Goal: Task Accomplishment & Management: Complete application form

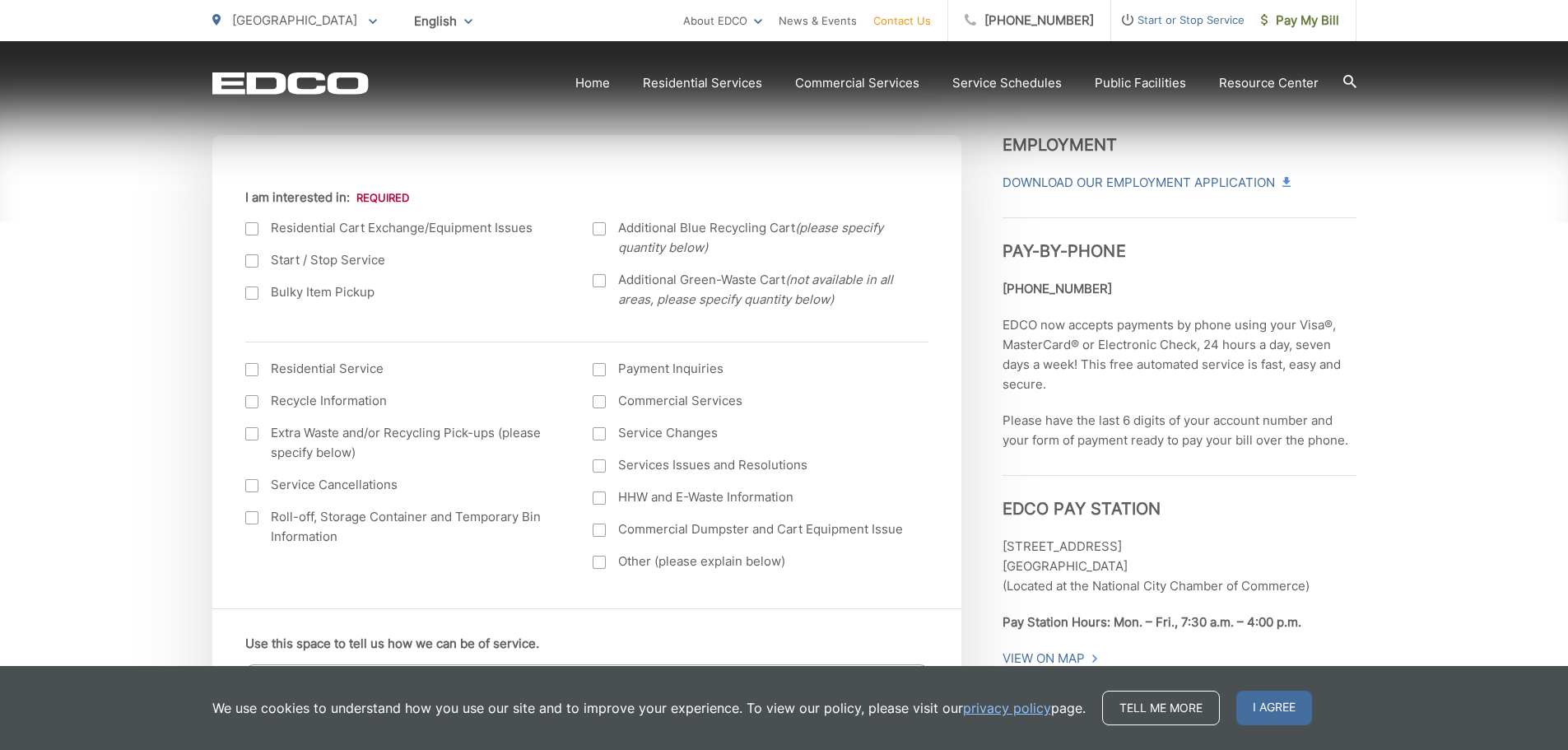
scroll to position [577, 0]
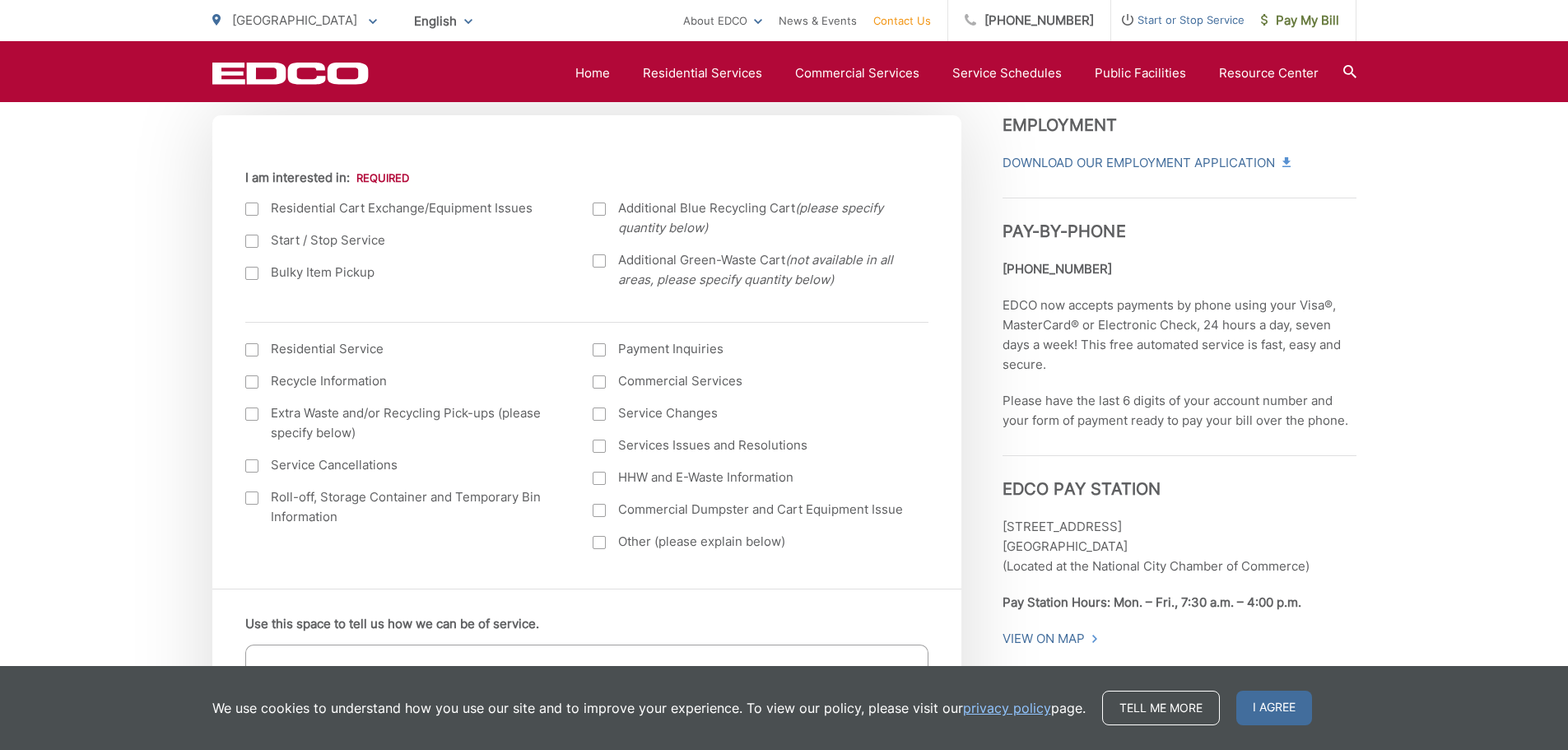
click at [249, 274] on div at bounding box center [251, 273] width 13 height 13
click at [0, 0] on input "Bulky Item Pickup" at bounding box center [0, 0] width 0 height 0
click at [251, 353] on div at bounding box center [251, 350] width 13 height 13
click at [0, 0] on input "I am interested in: (continued) *" at bounding box center [0, 0] width 0 height 0
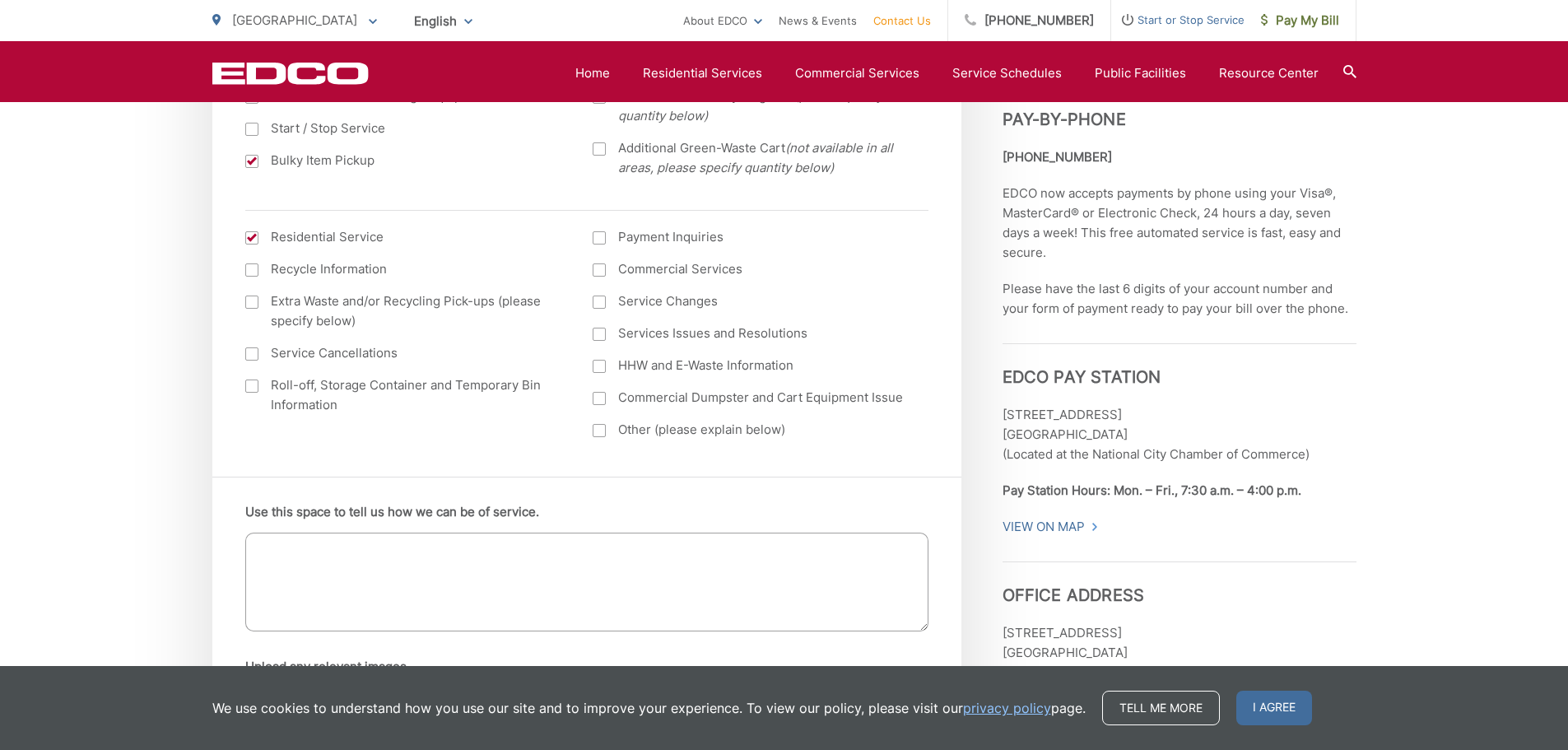
scroll to position [741, 0]
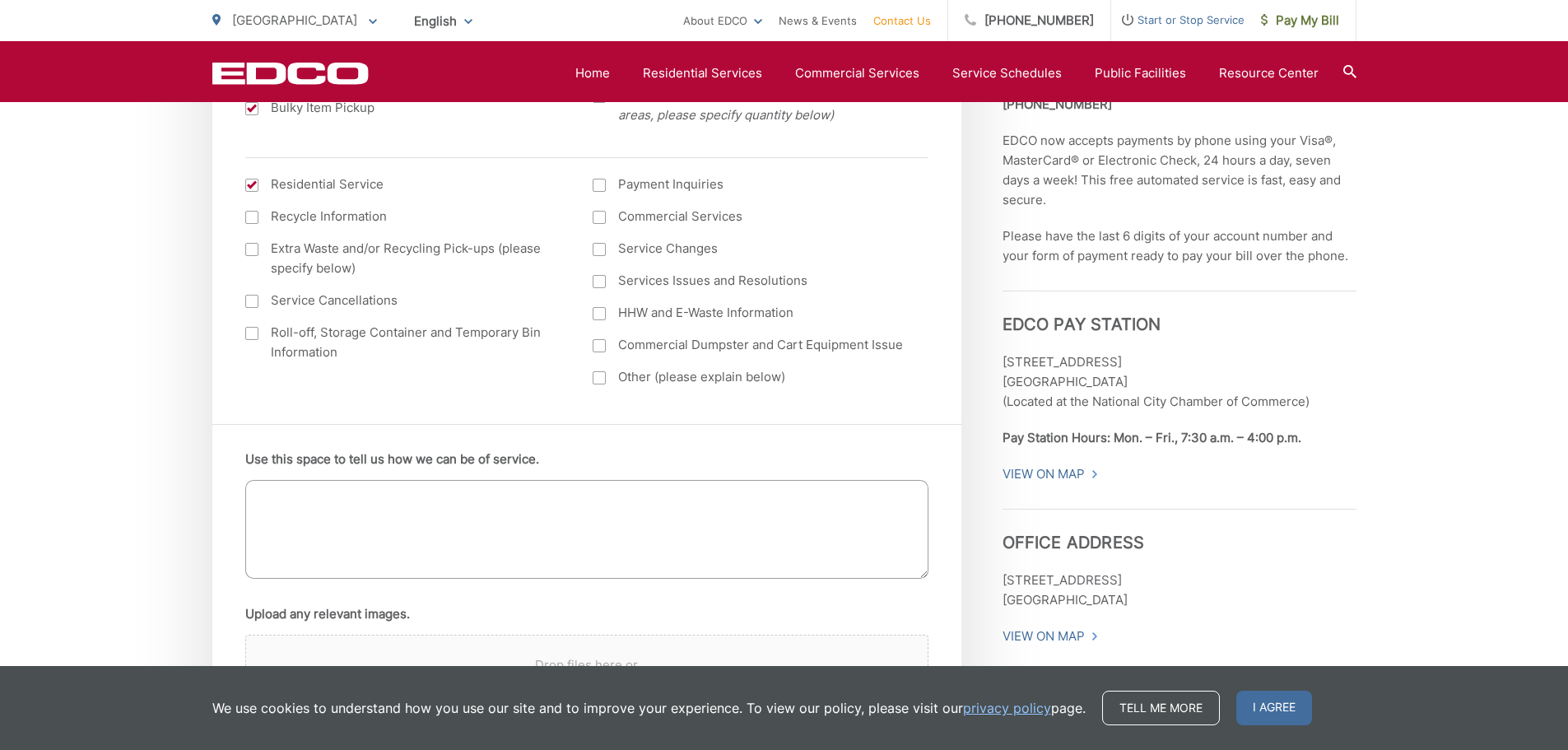
click at [686, 510] on textarea "Use this space to tell us how we can be of service." at bounding box center [587, 529] width 683 height 99
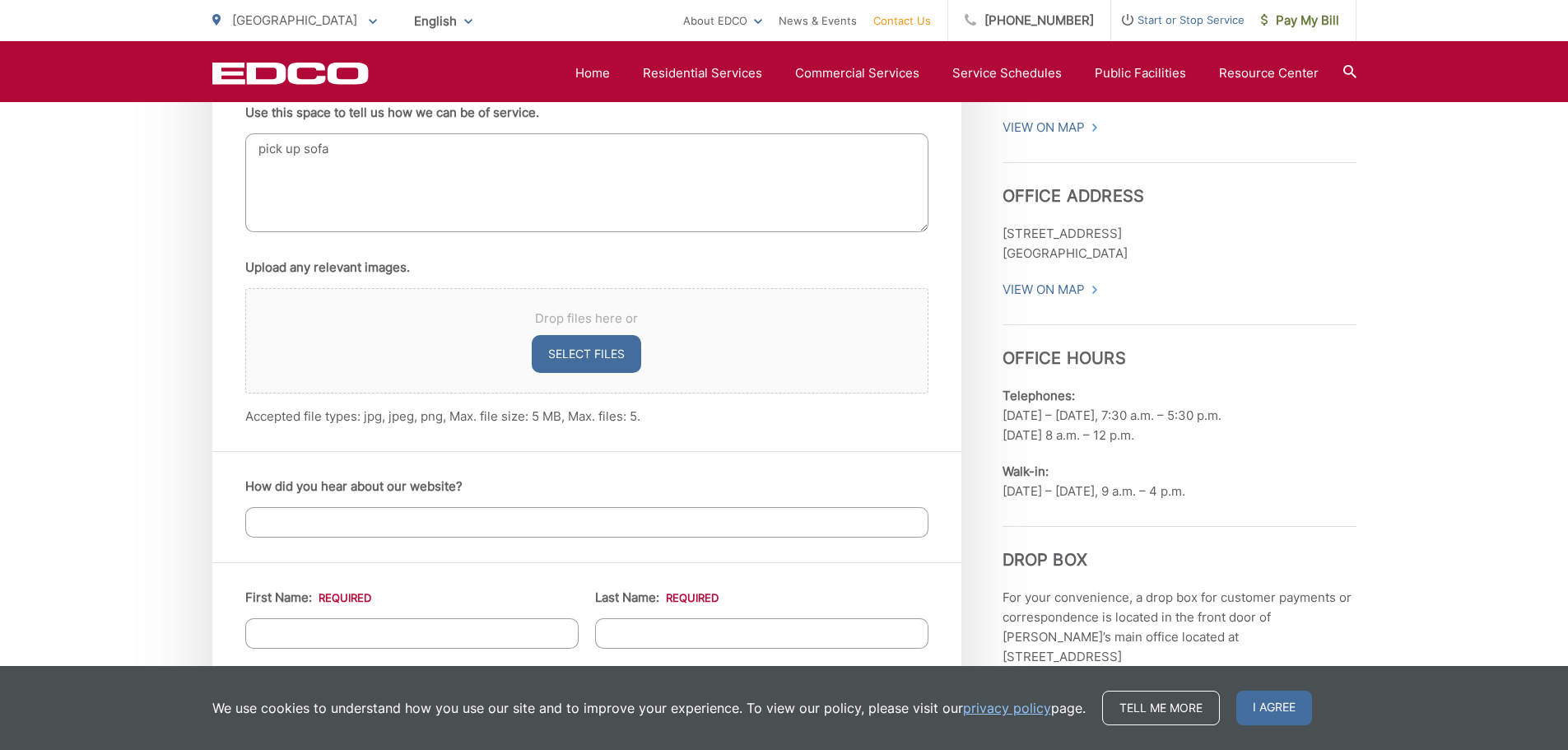
scroll to position [1235, 0]
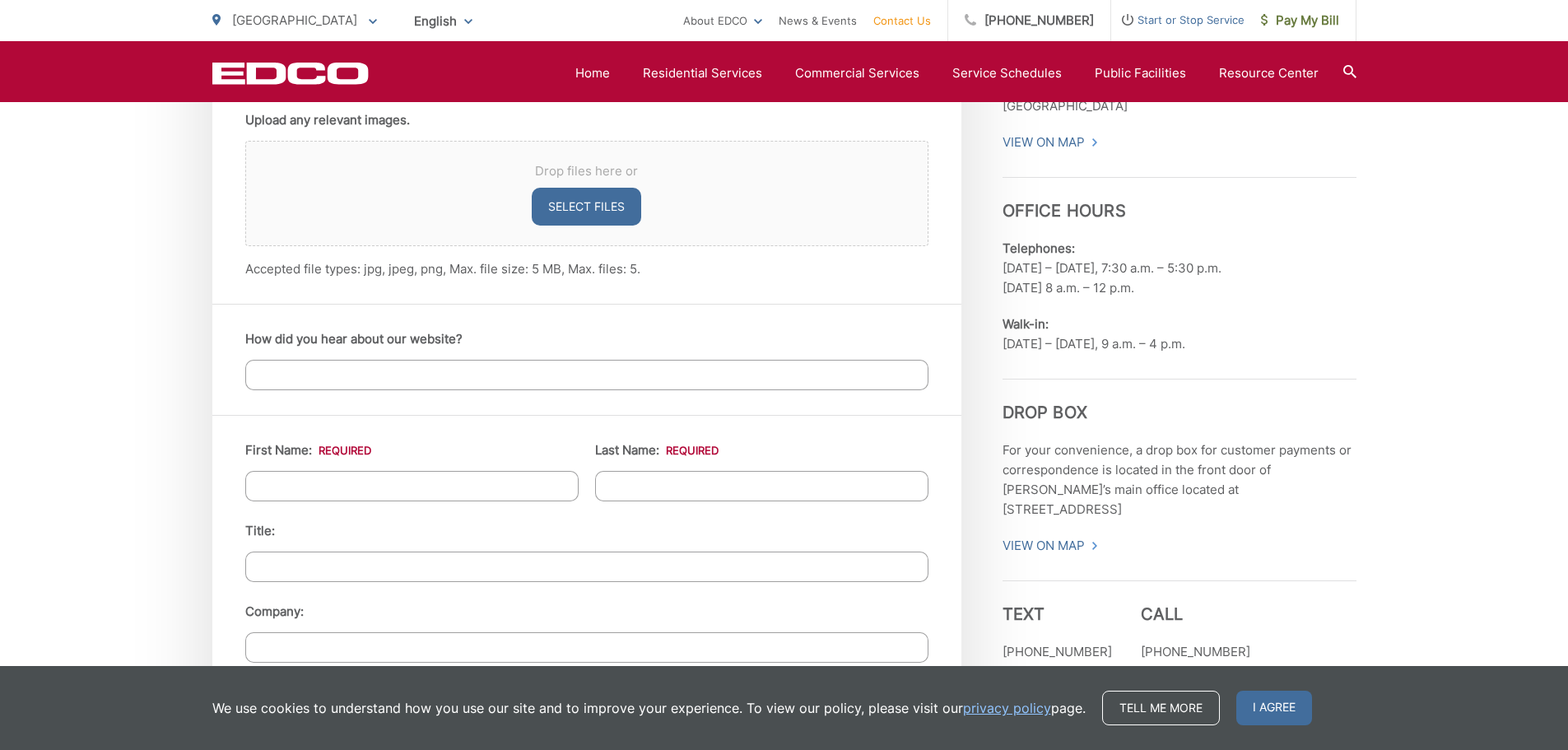
type textarea "pick up sofa"
click at [374, 376] on input "How did you hear about our website?" at bounding box center [587, 375] width 683 height 31
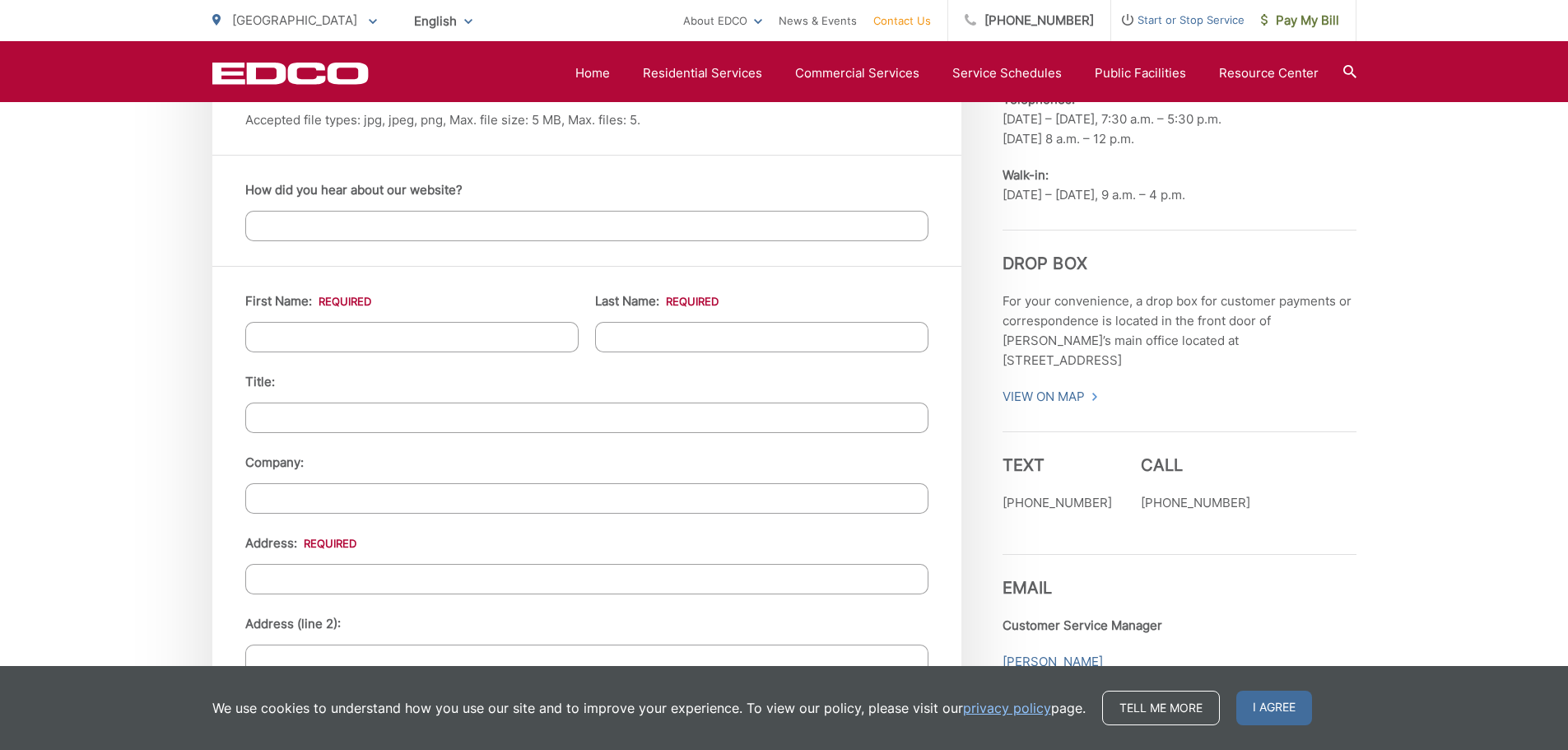
scroll to position [1399, 0]
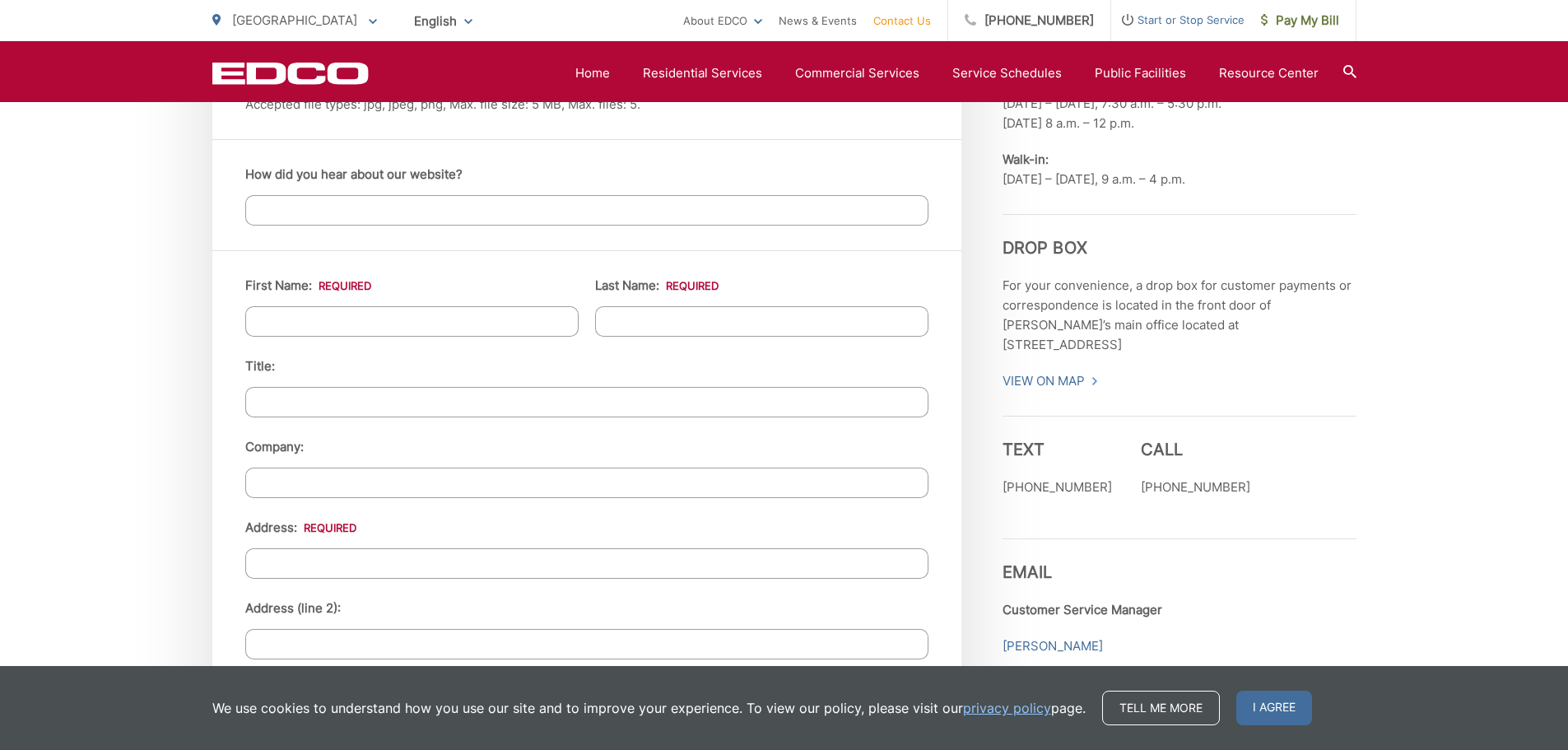
click at [397, 321] on input "First Name: *" at bounding box center [411, 321] width 334 height 31
type input "Sawn"
type input "Salas"
type input "1445 Sheryl Ln"
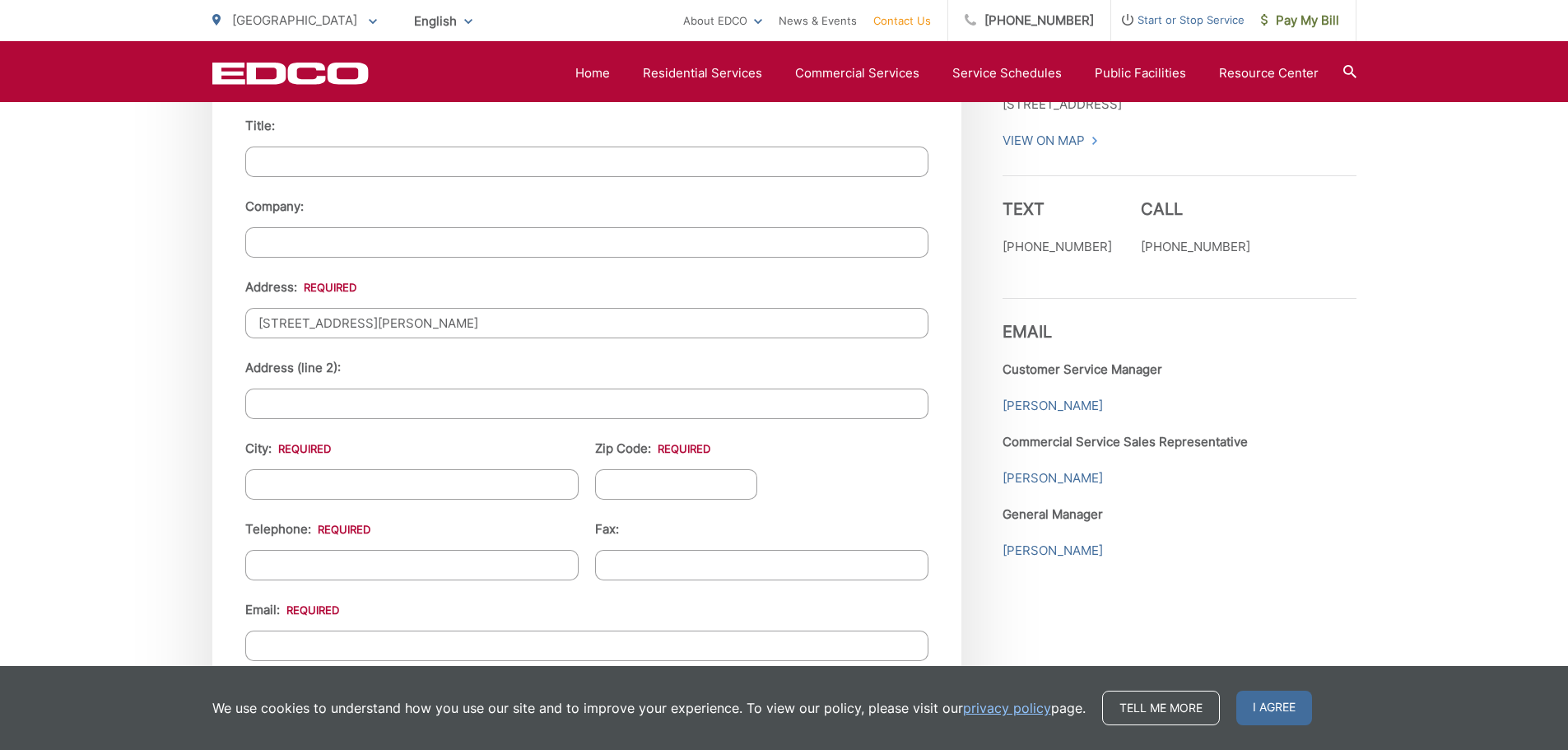
scroll to position [1811, 0]
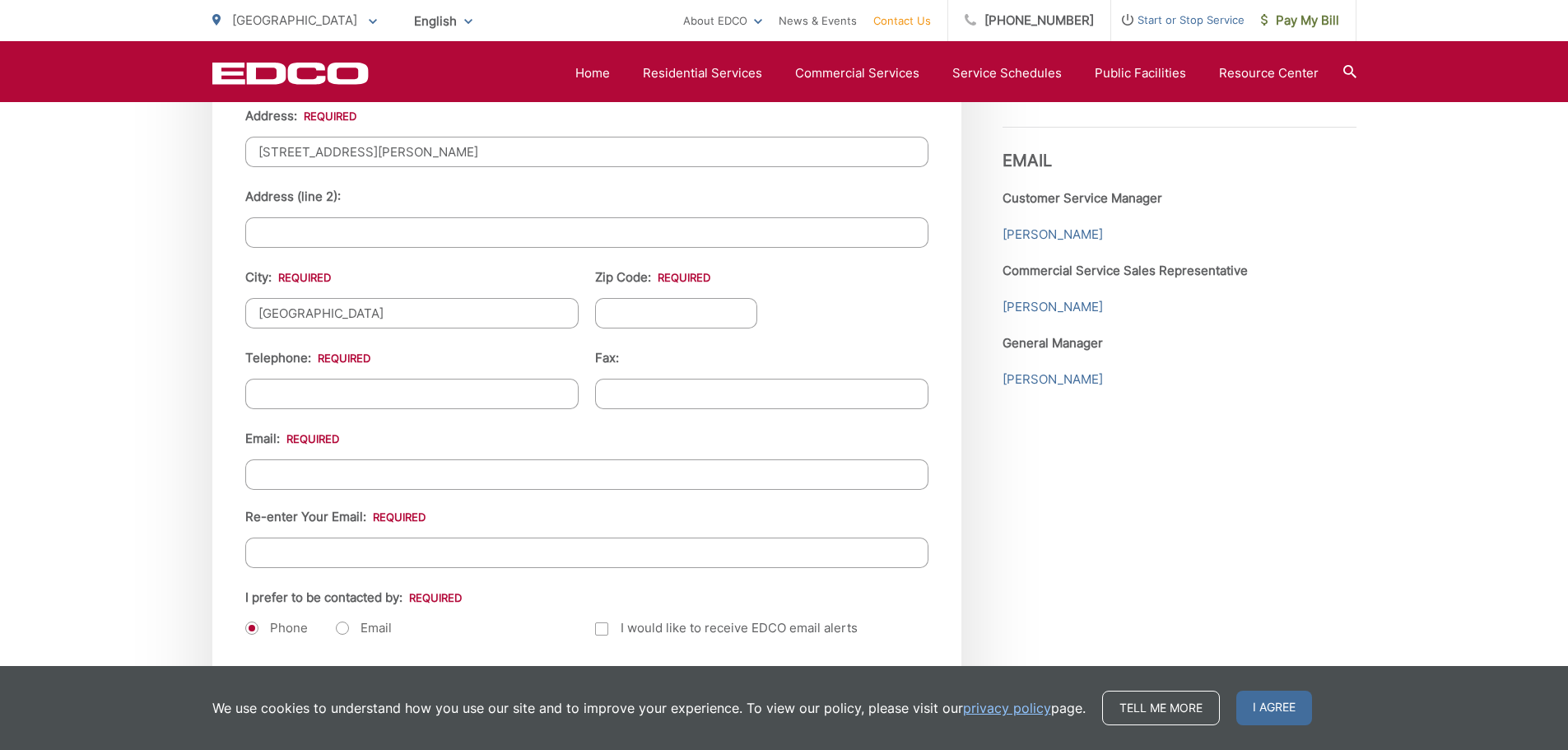
type input "[GEOGRAPHIC_DATA]"
type input "91950"
click at [387, 394] on input "(___) ___-____" at bounding box center [411, 393] width 334 height 31
type input "(619) 995-5417"
type input "(___) ___-____"
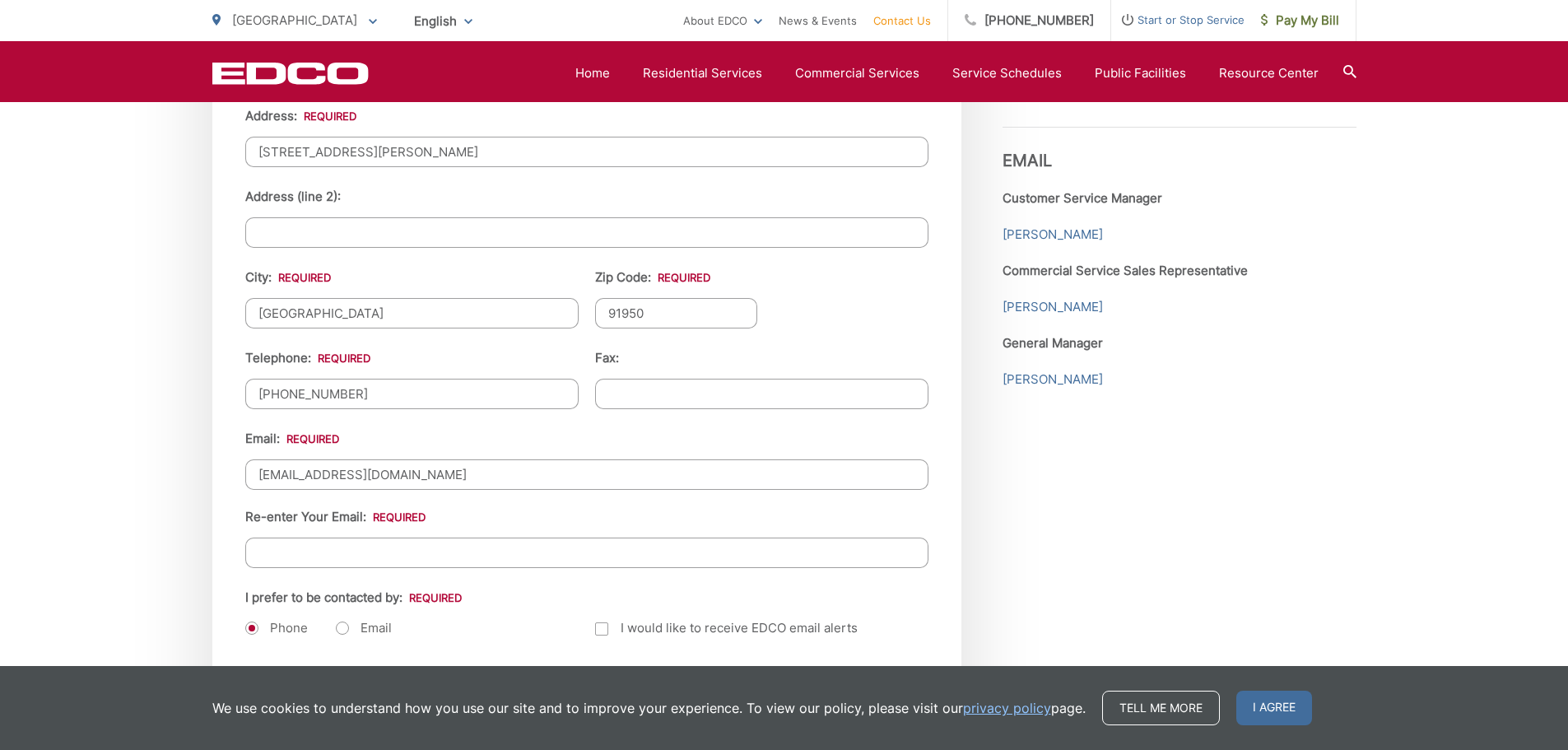
type input "sawnsalas@gmail.com"
type input "S"
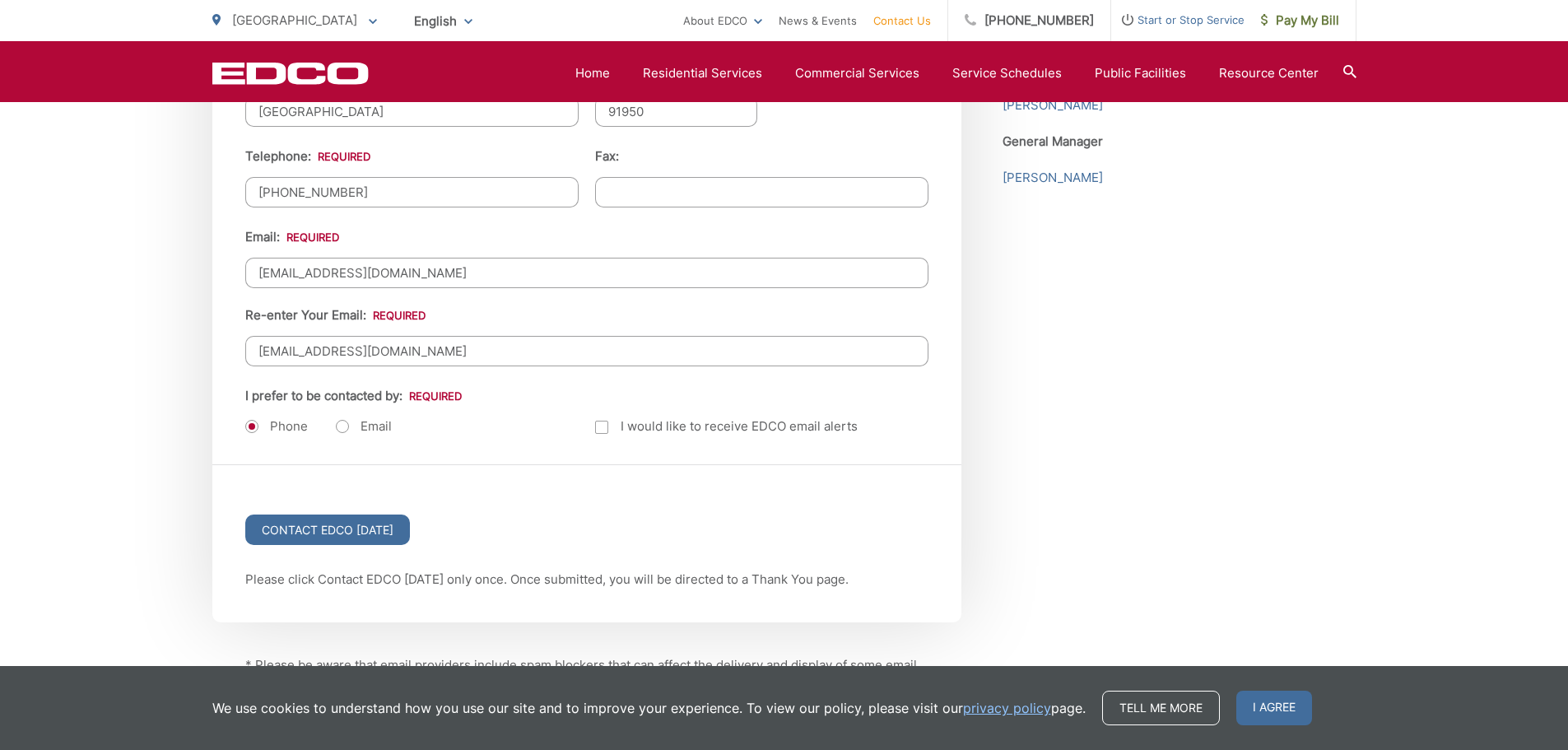
scroll to position [2140, 0]
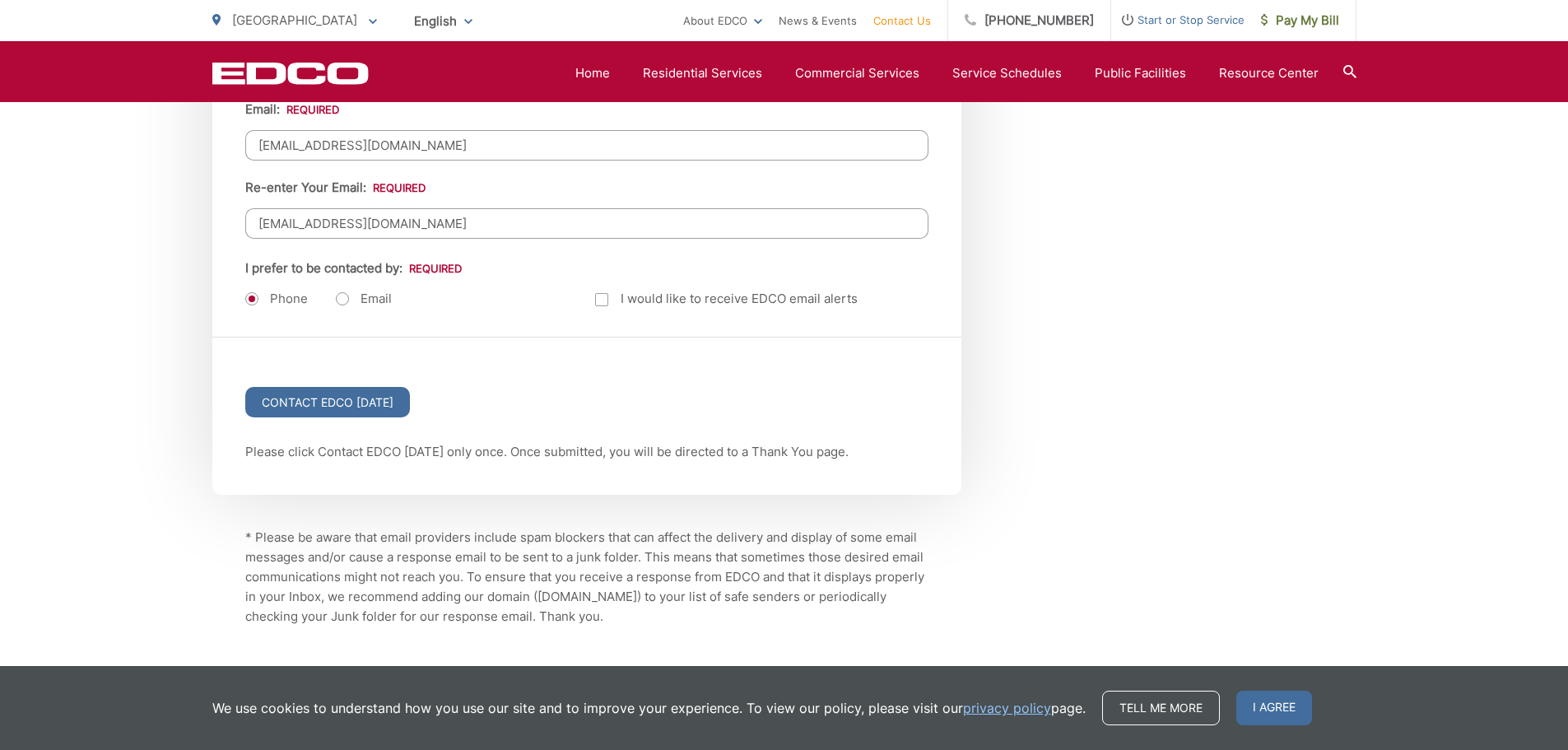
type input "sawnsalas@gmail.com"
click at [339, 297] on label "Email" at bounding box center [364, 299] width 56 height 17
radio input "true"
click at [362, 404] on input "Contact EDCO Today" at bounding box center [327, 401] width 164 height 31
